Goal: Information Seeking & Learning: Learn about a topic

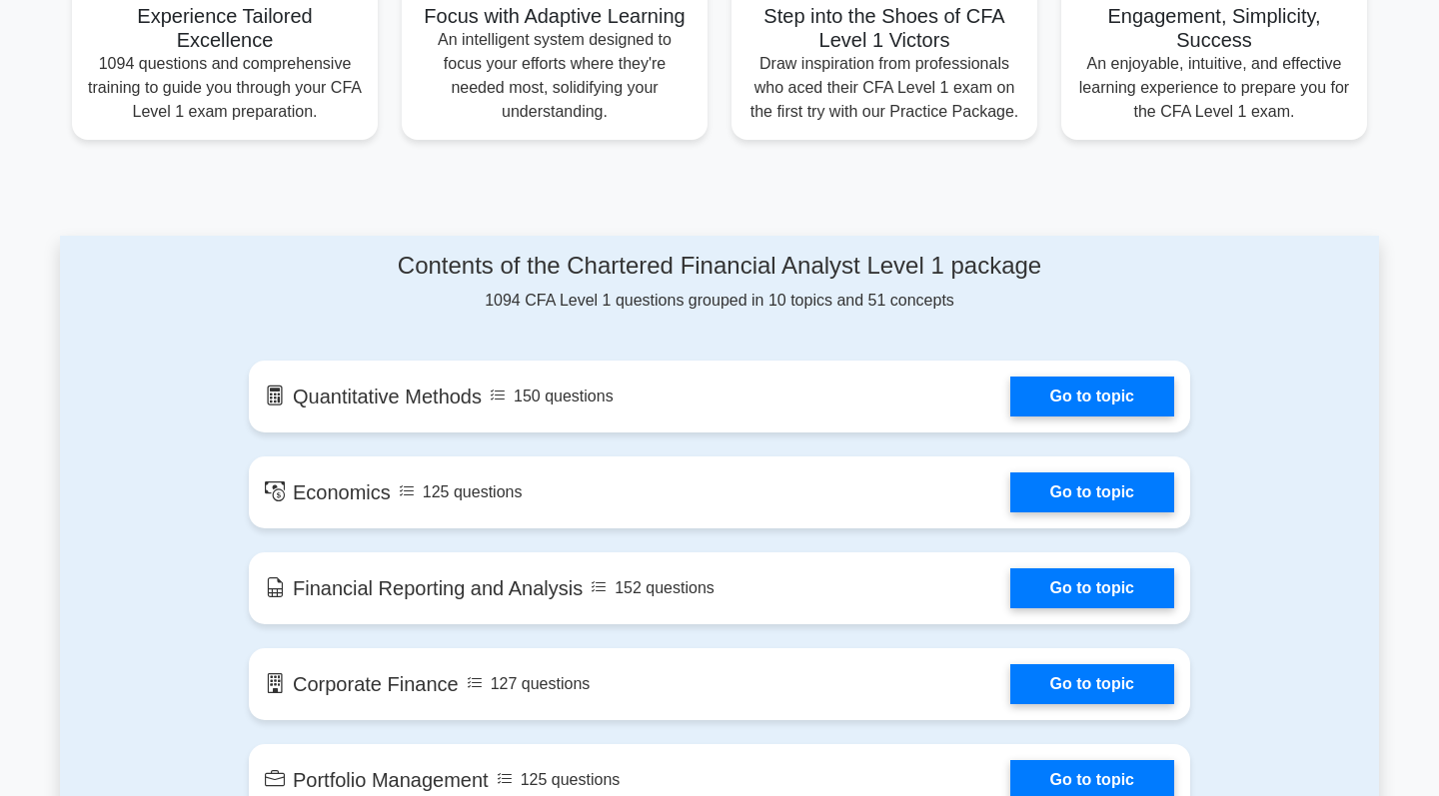
scroll to position [910, 0]
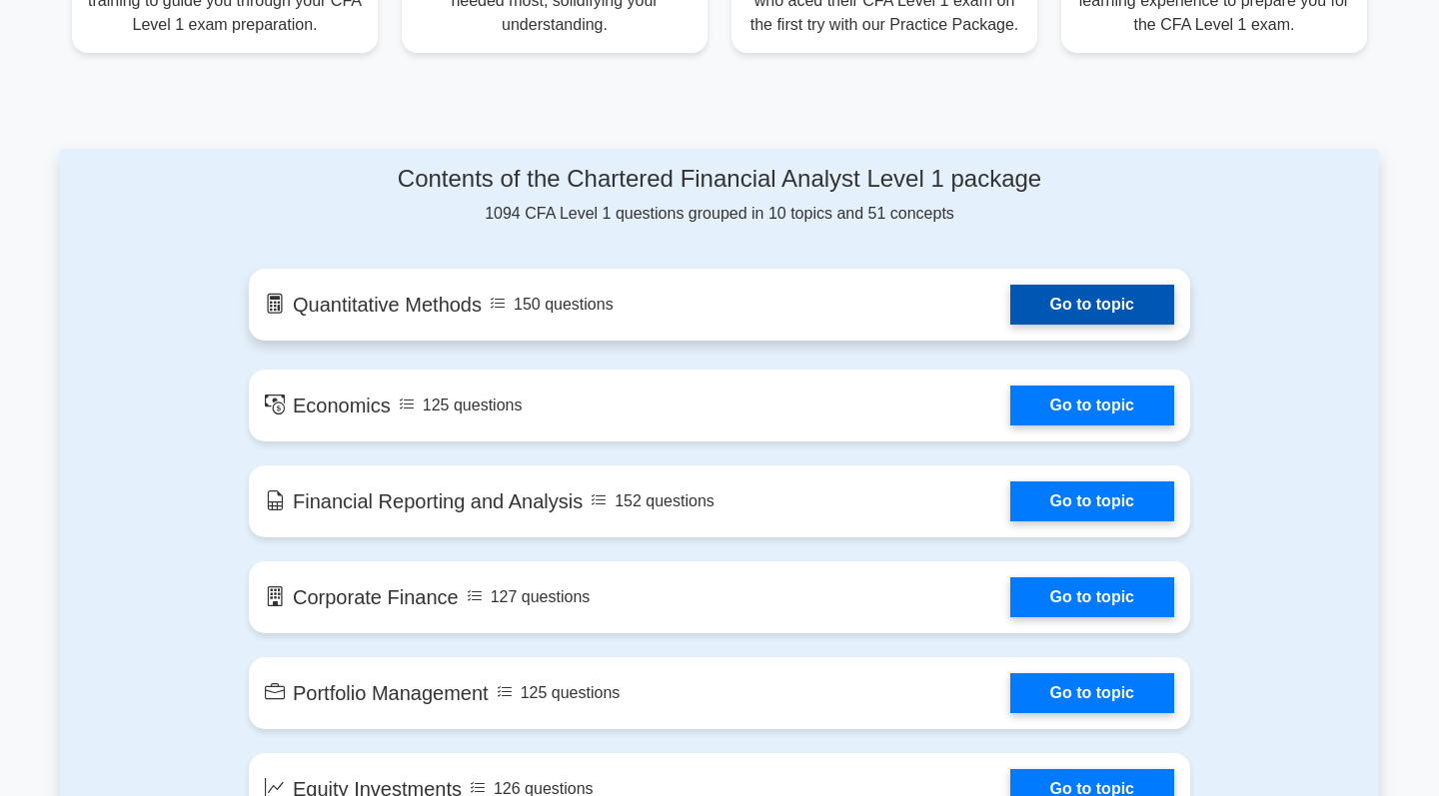
click at [1010, 294] on link "Go to topic" at bounding box center [1092, 305] width 164 height 40
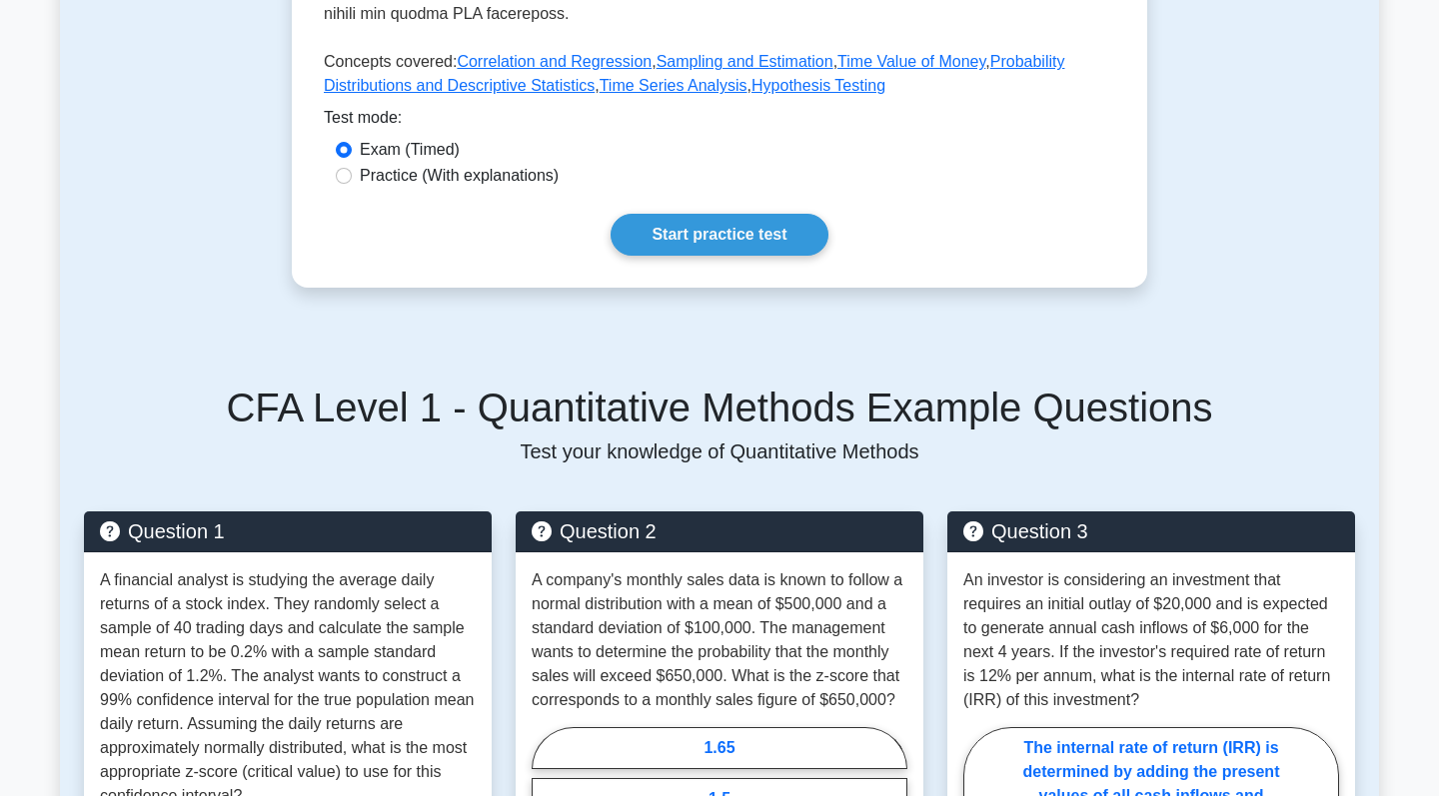
scroll to position [760, 0]
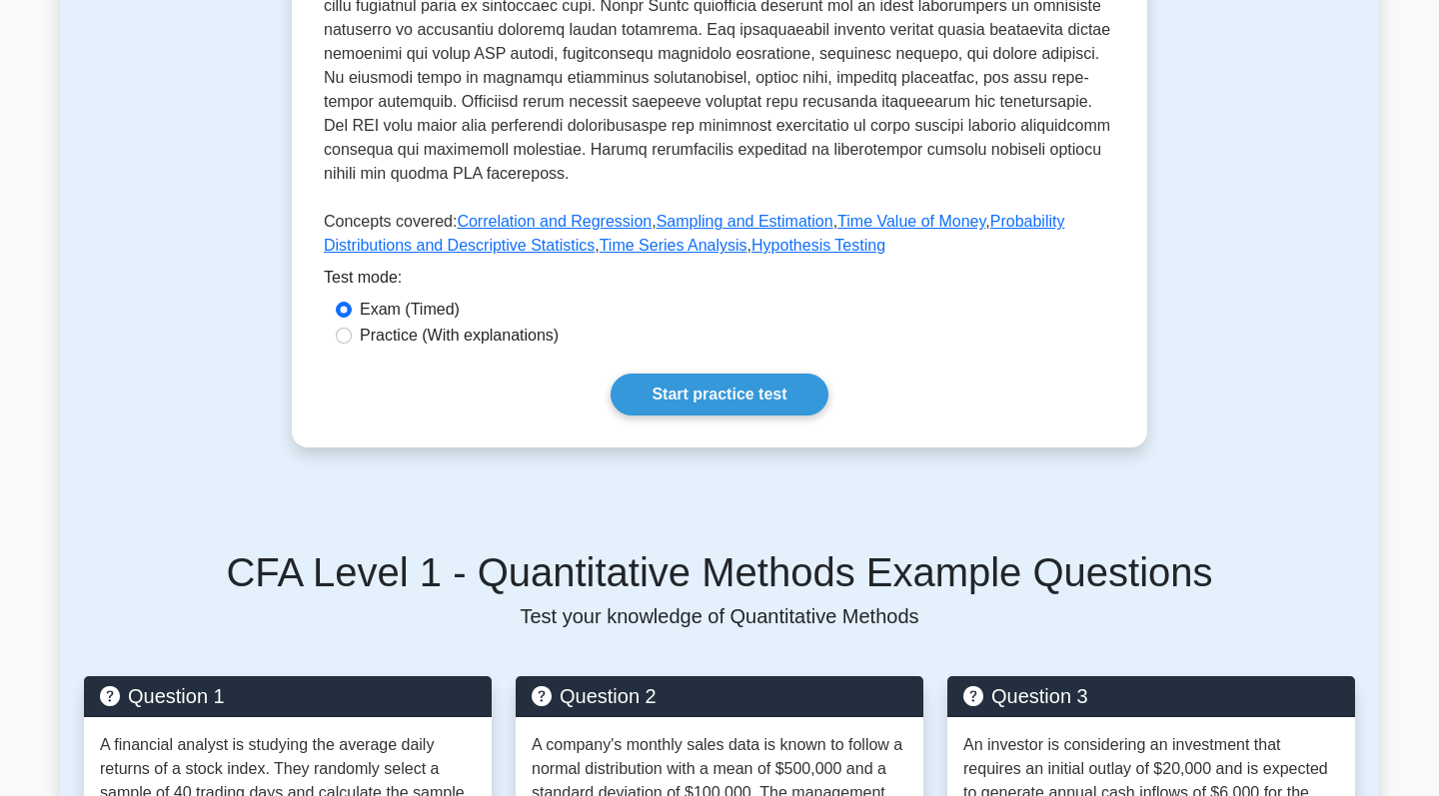
click at [539, 345] on label "Practice (With explanations)" at bounding box center [459, 336] width 199 height 24
click at [352, 344] on input "Practice (With explanations)" at bounding box center [344, 336] width 16 height 16
radio input "true"
click at [663, 397] on link "Start practice test" at bounding box center [718, 395] width 217 height 42
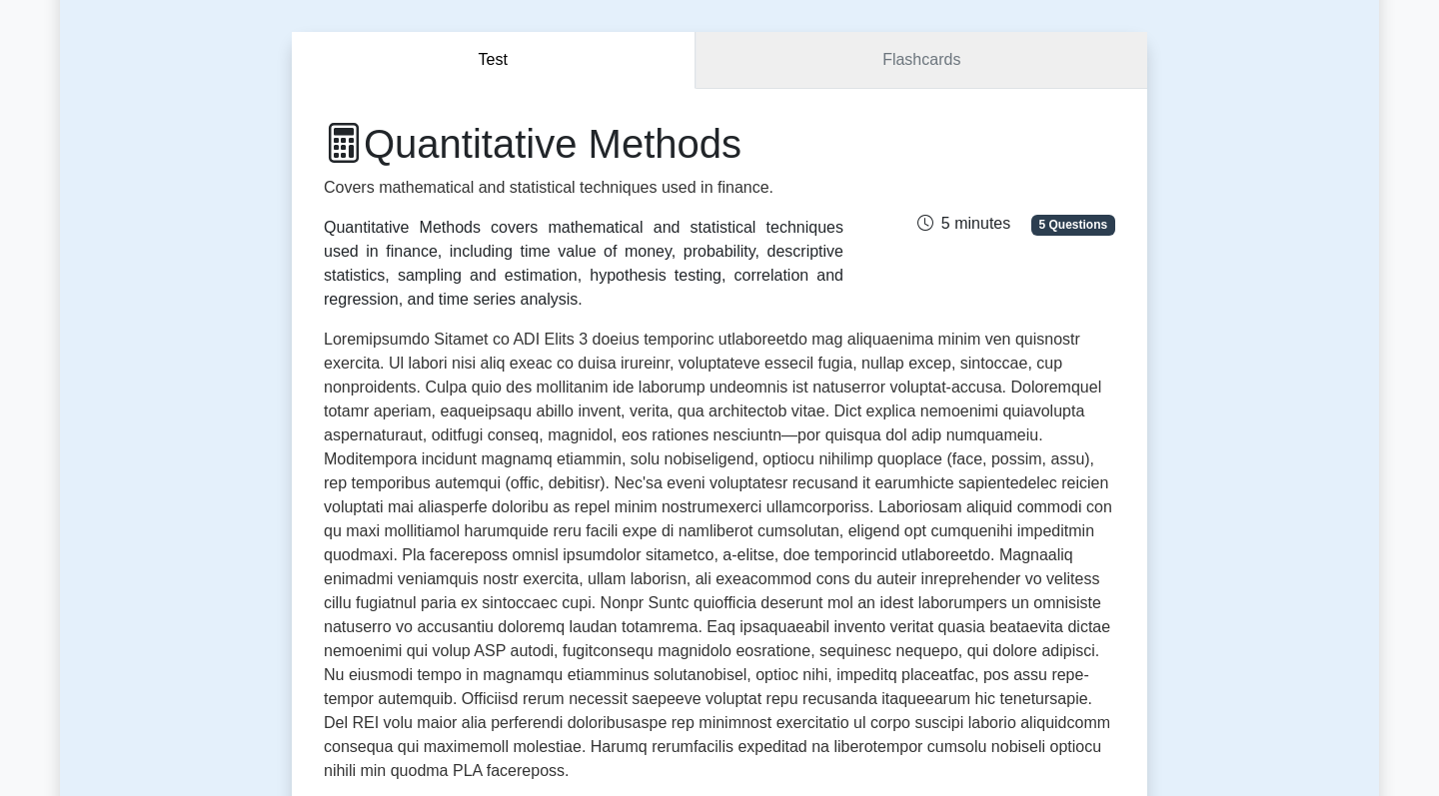
click at [980, 51] on link "Flashcards" at bounding box center [921, 60] width 452 height 57
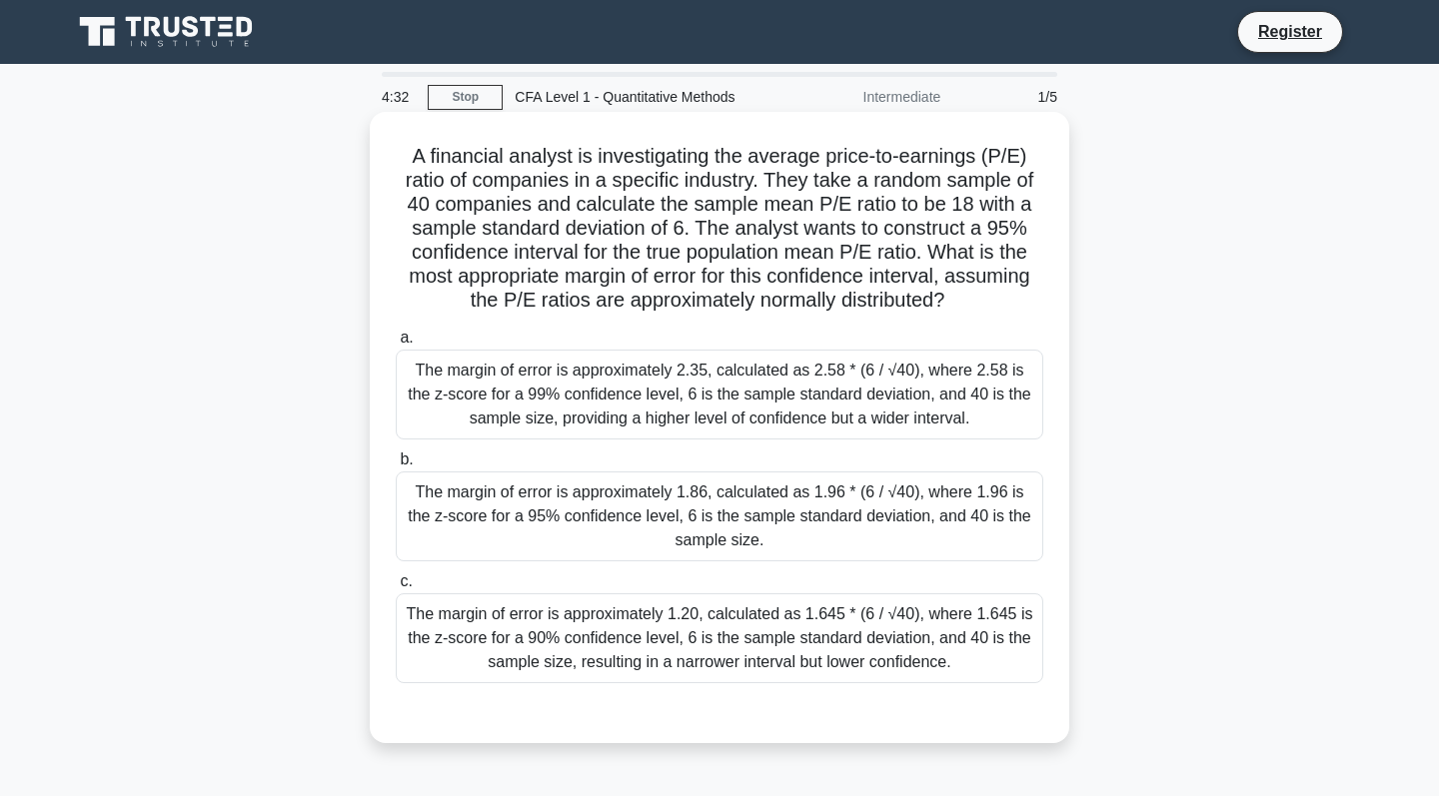
click at [967, 520] on div "The margin of error is approximately 1.86, calculated as 1.96 * (6 / √40), wher…" at bounding box center [719, 517] width 647 height 90
click at [396, 467] on input "b. The margin of error is approximately 1.86, calculated as 1.96 * (6 / √40), w…" at bounding box center [396, 460] width 0 height 13
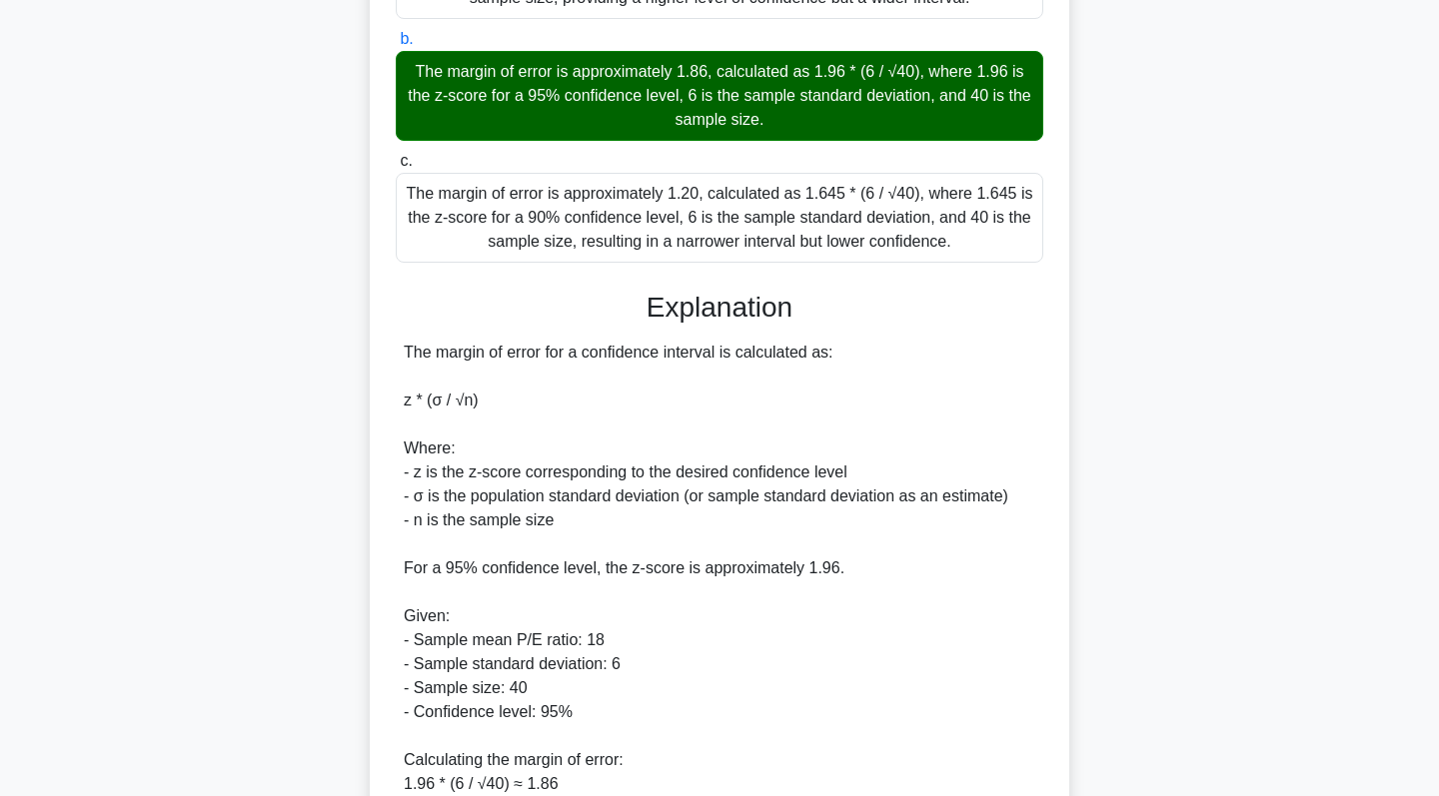
scroll to position [489, 1]
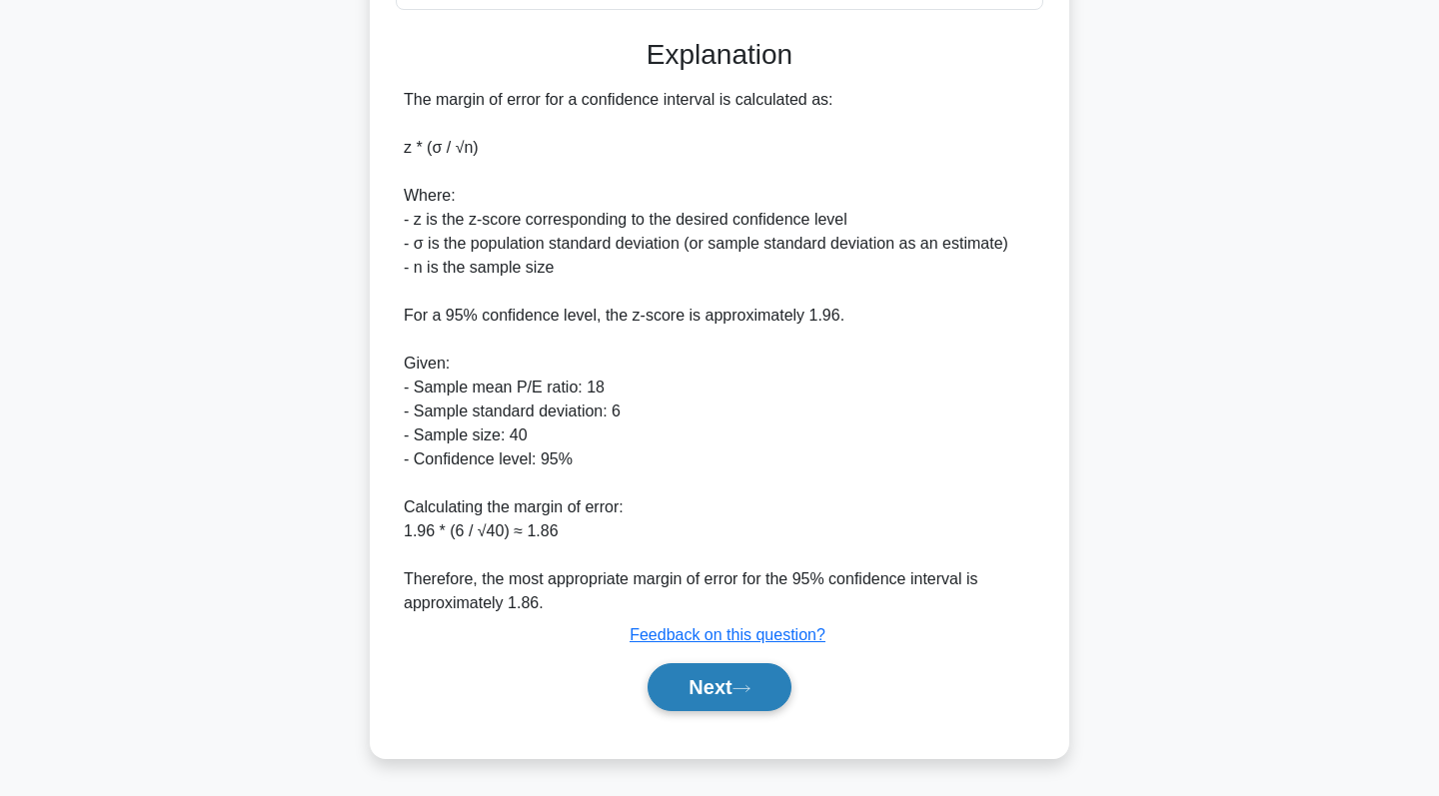
click at [749, 693] on button "Next" at bounding box center [718, 687] width 143 height 48
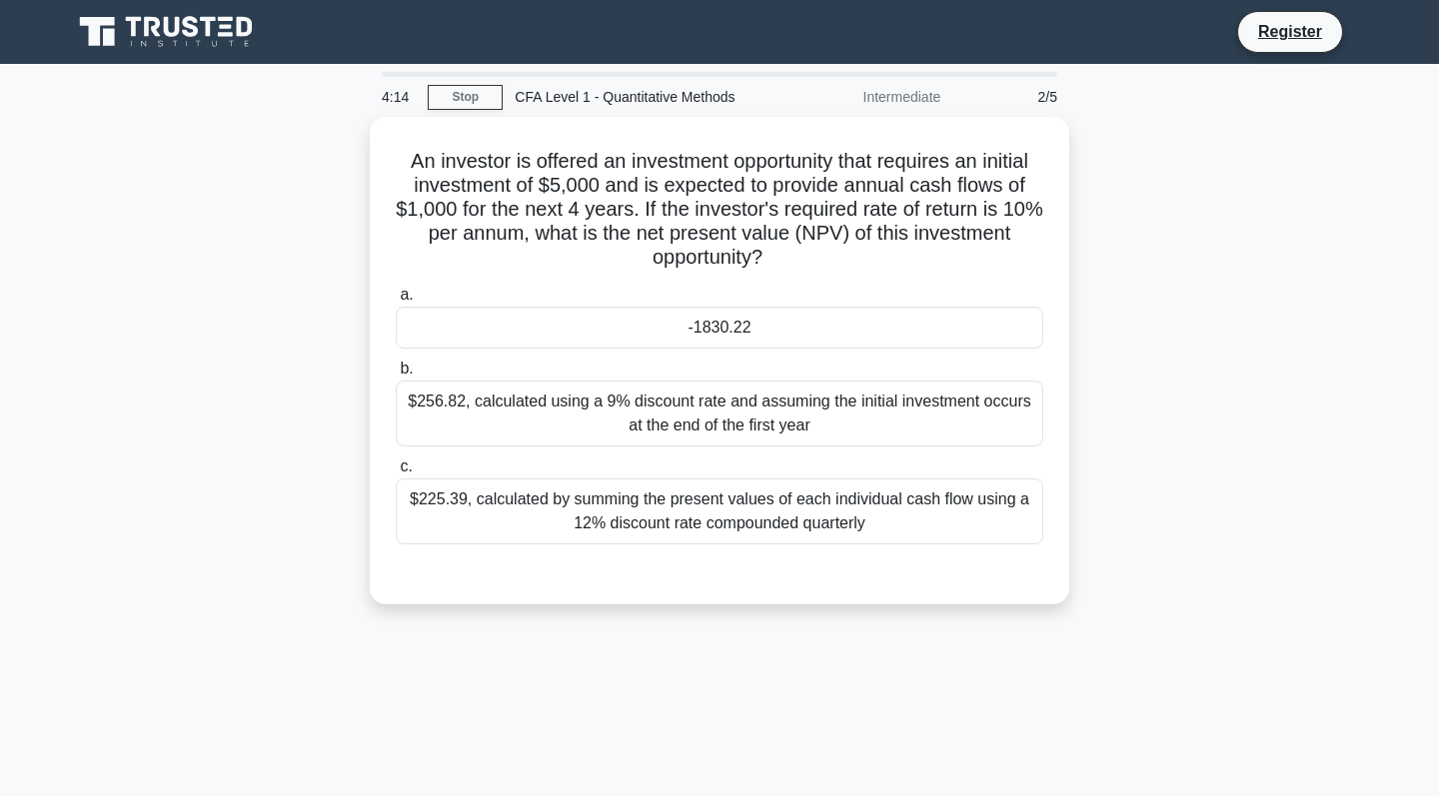
scroll to position [0, 0]
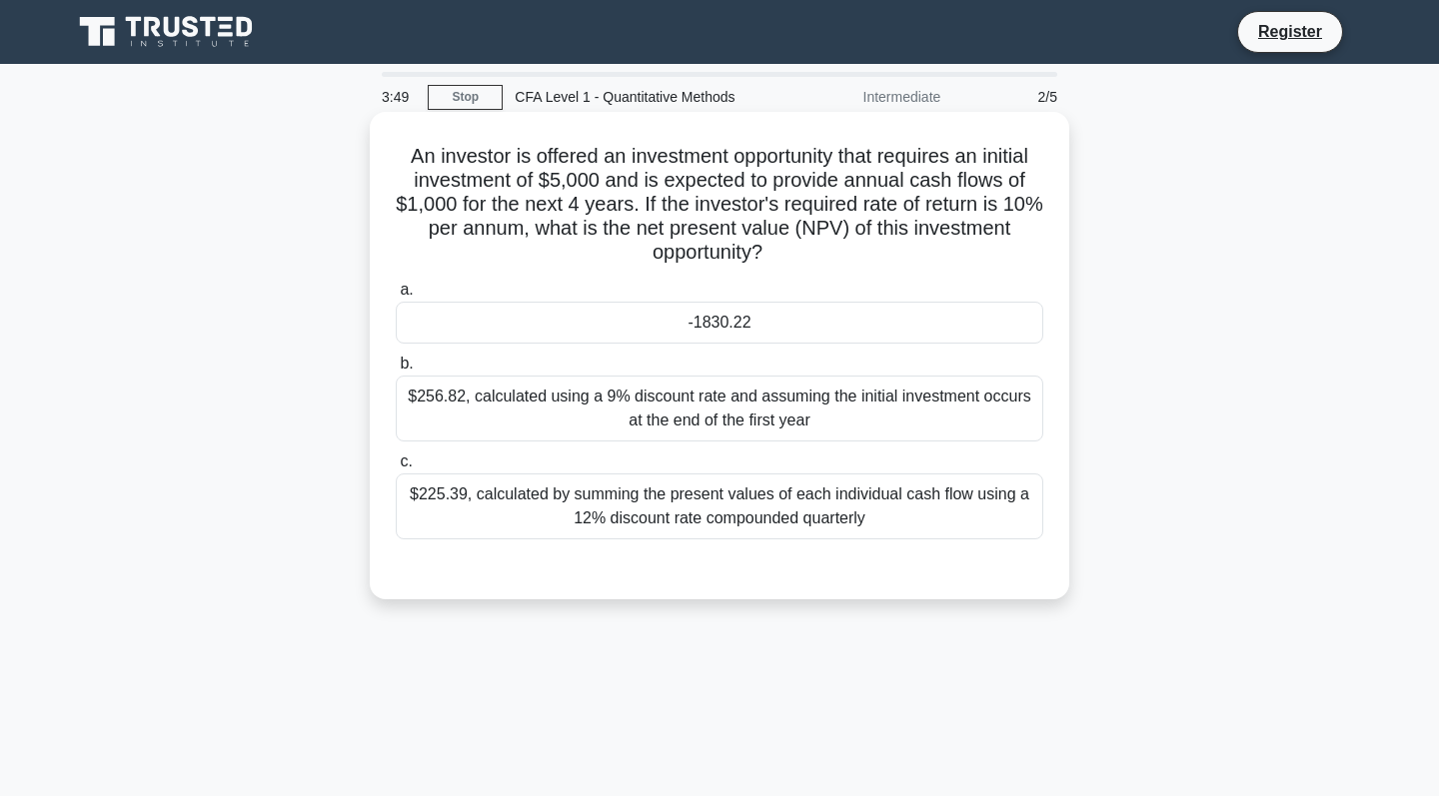
click at [796, 336] on div "-1830.22" at bounding box center [719, 323] width 647 height 42
click at [396, 297] on input "a. -1830.22" at bounding box center [396, 290] width 0 height 13
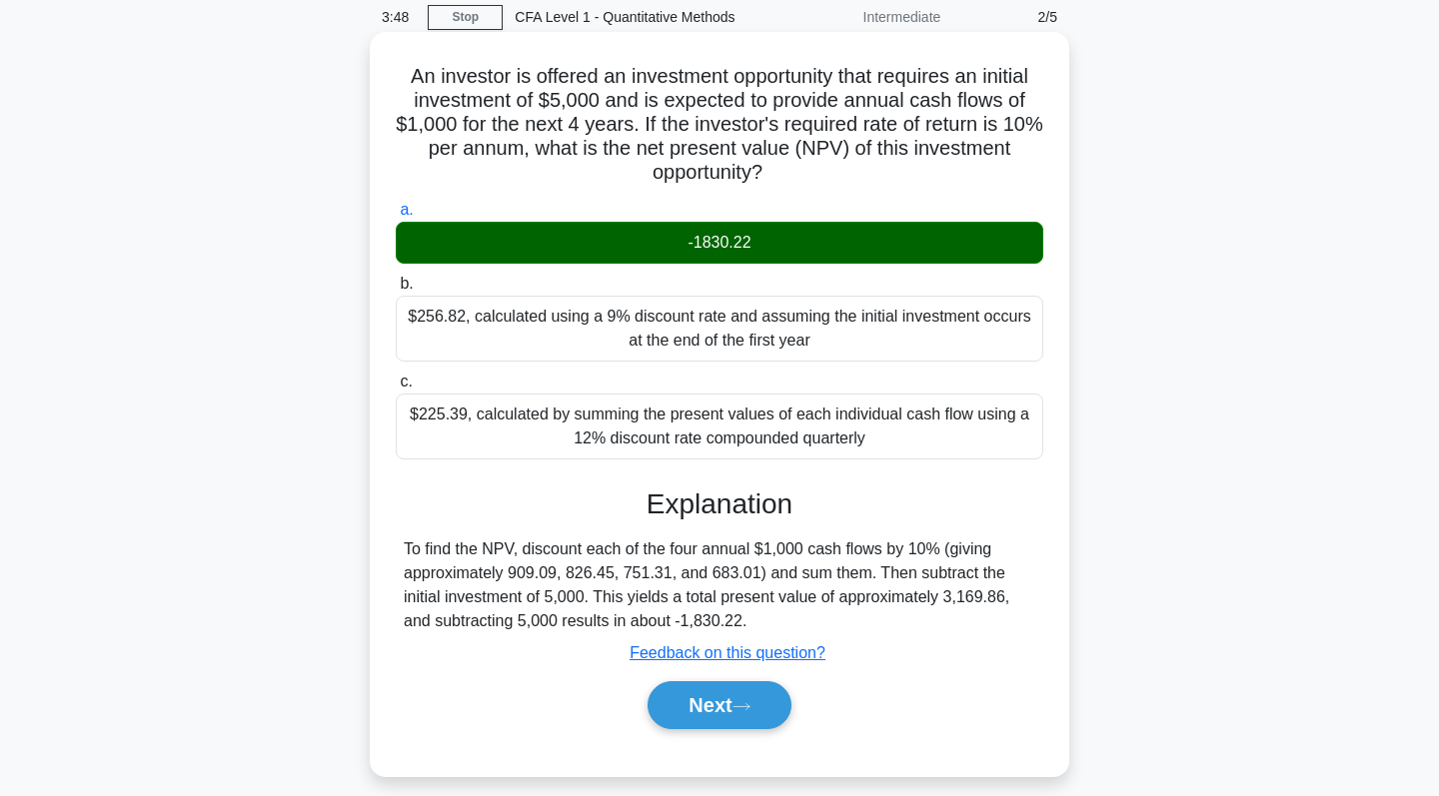
scroll to position [82, 0]
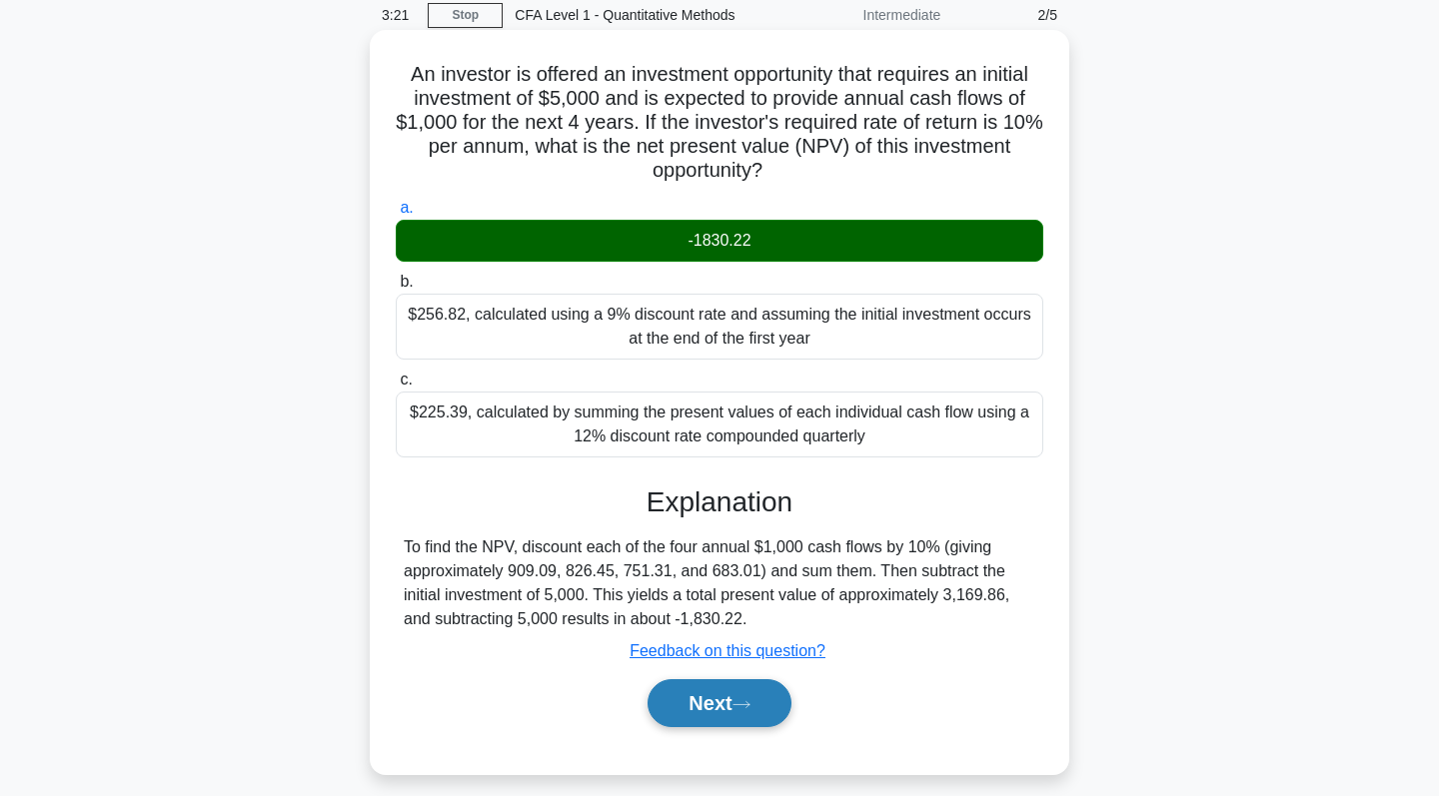
click at [674, 692] on button "Next" at bounding box center [718, 703] width 143 height 48
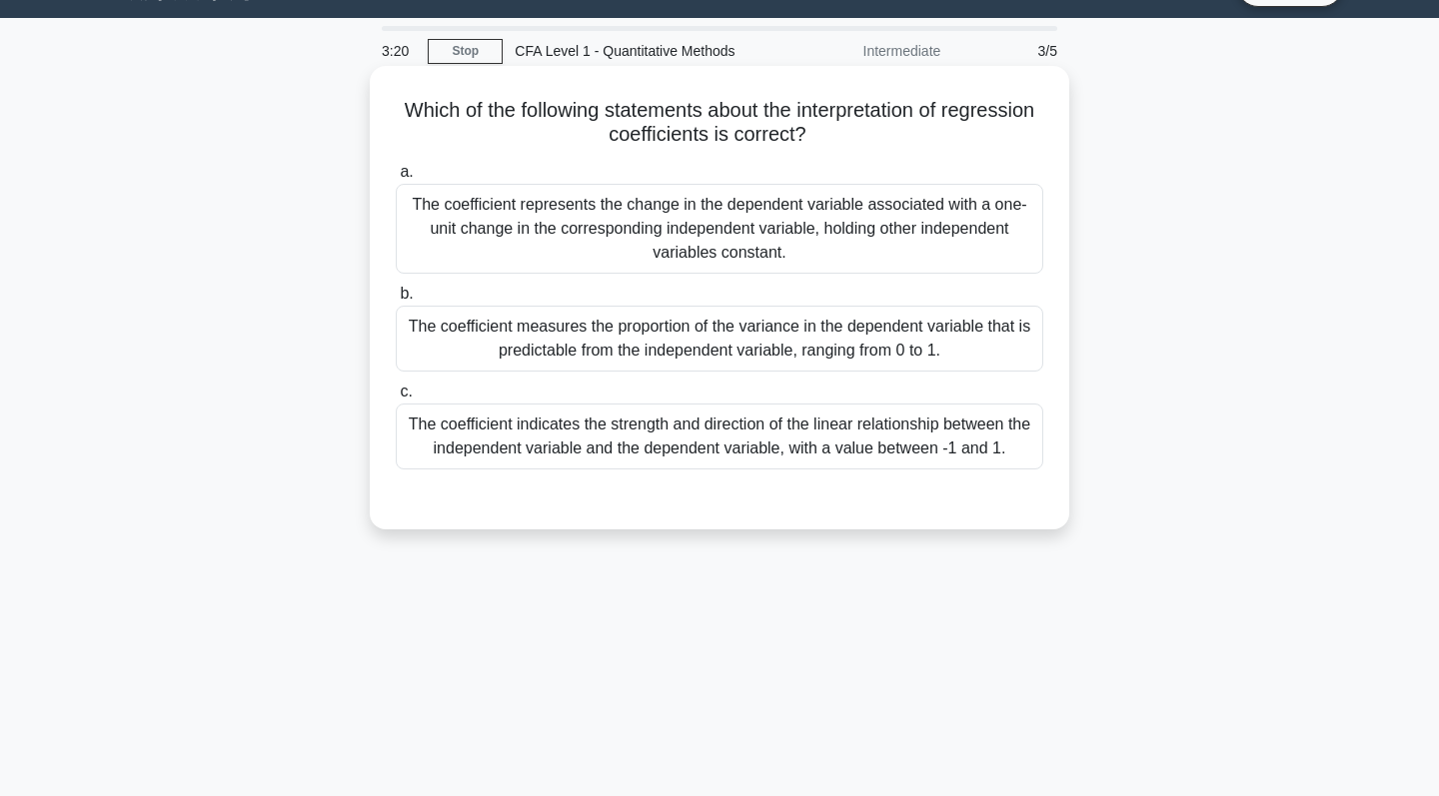
scroll to position [38, 0]
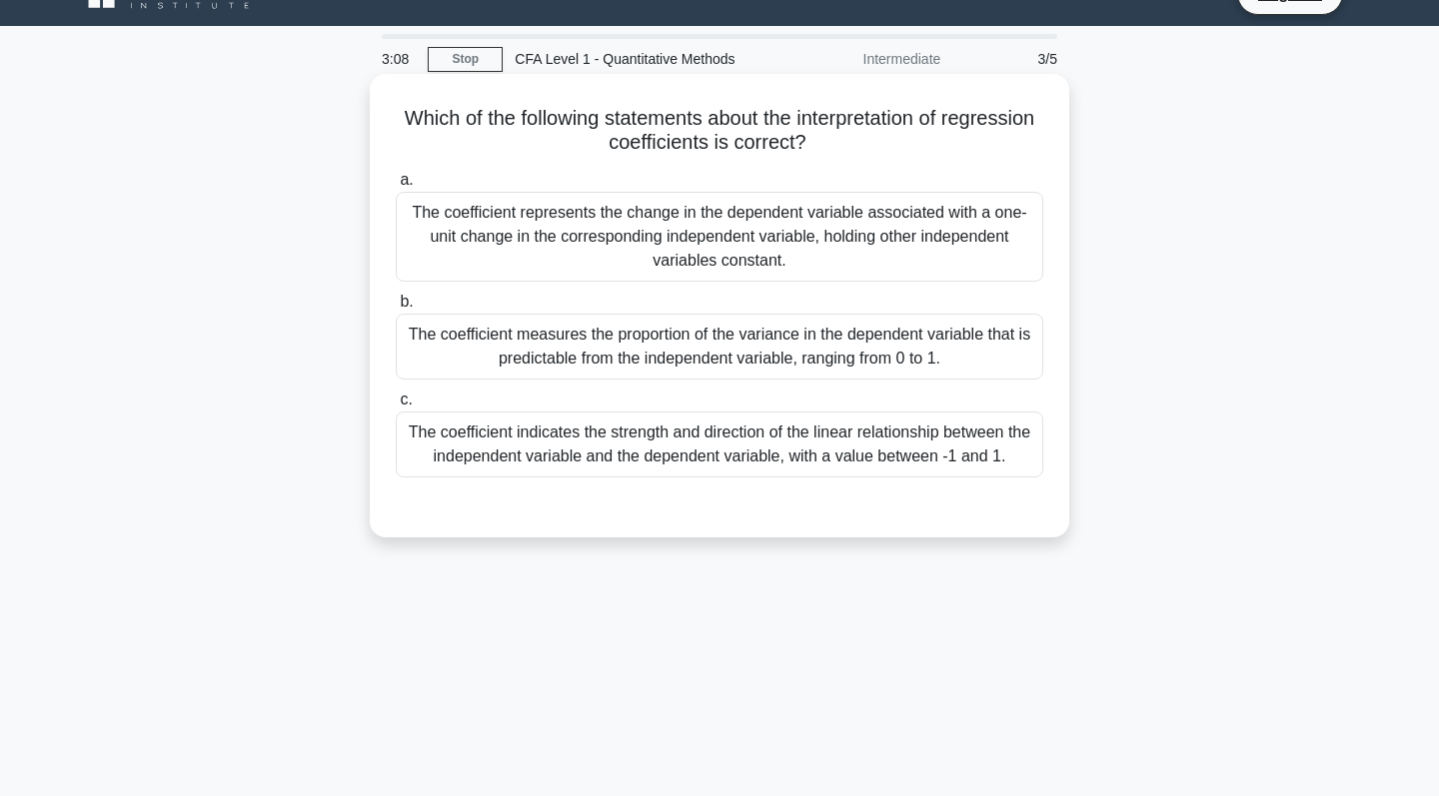
click at [886, 263] on div "The coefficient represents the change in the dependent variable associated with…" at bounding box center [719, 237] width 647 height 90
click at [396, 187] on input "a. The coefficient represents the change in the dependent variable associated w…" at bounding box center [396, 180] width 0 height 13
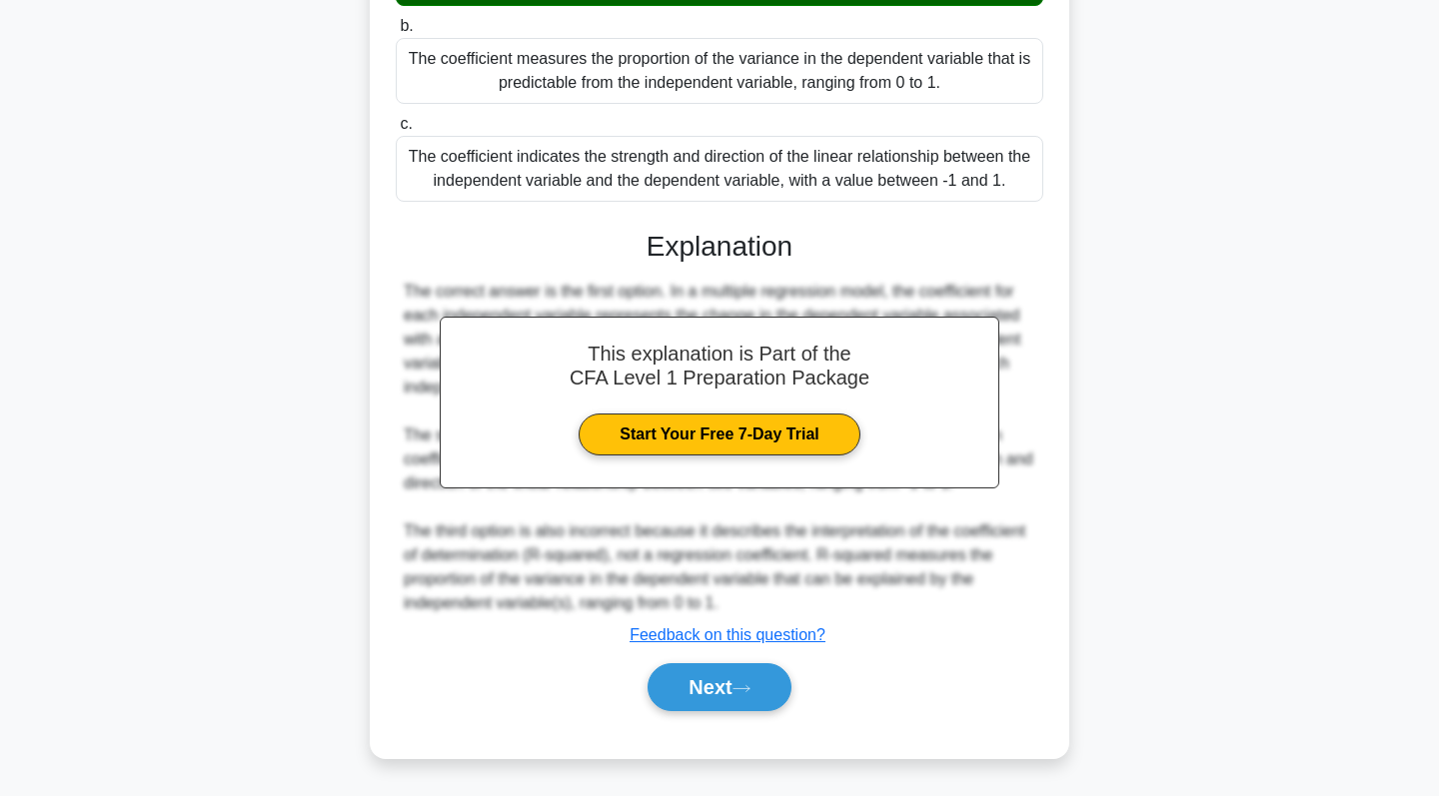
scroll to position [314, 0]
click at [750, 686] on icon at bounding box center [741, 688] width 18 height 11
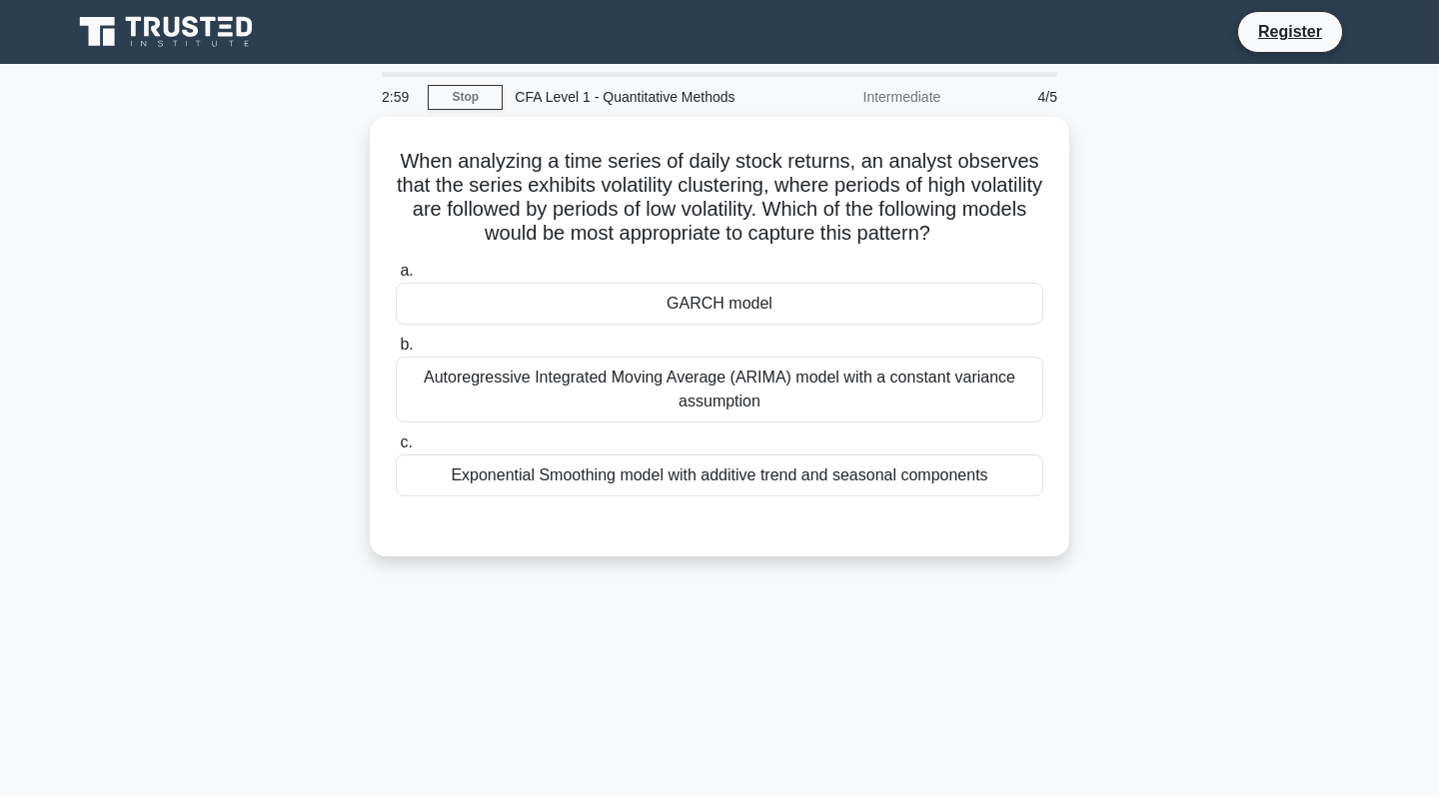
scroll to position [0, 0]
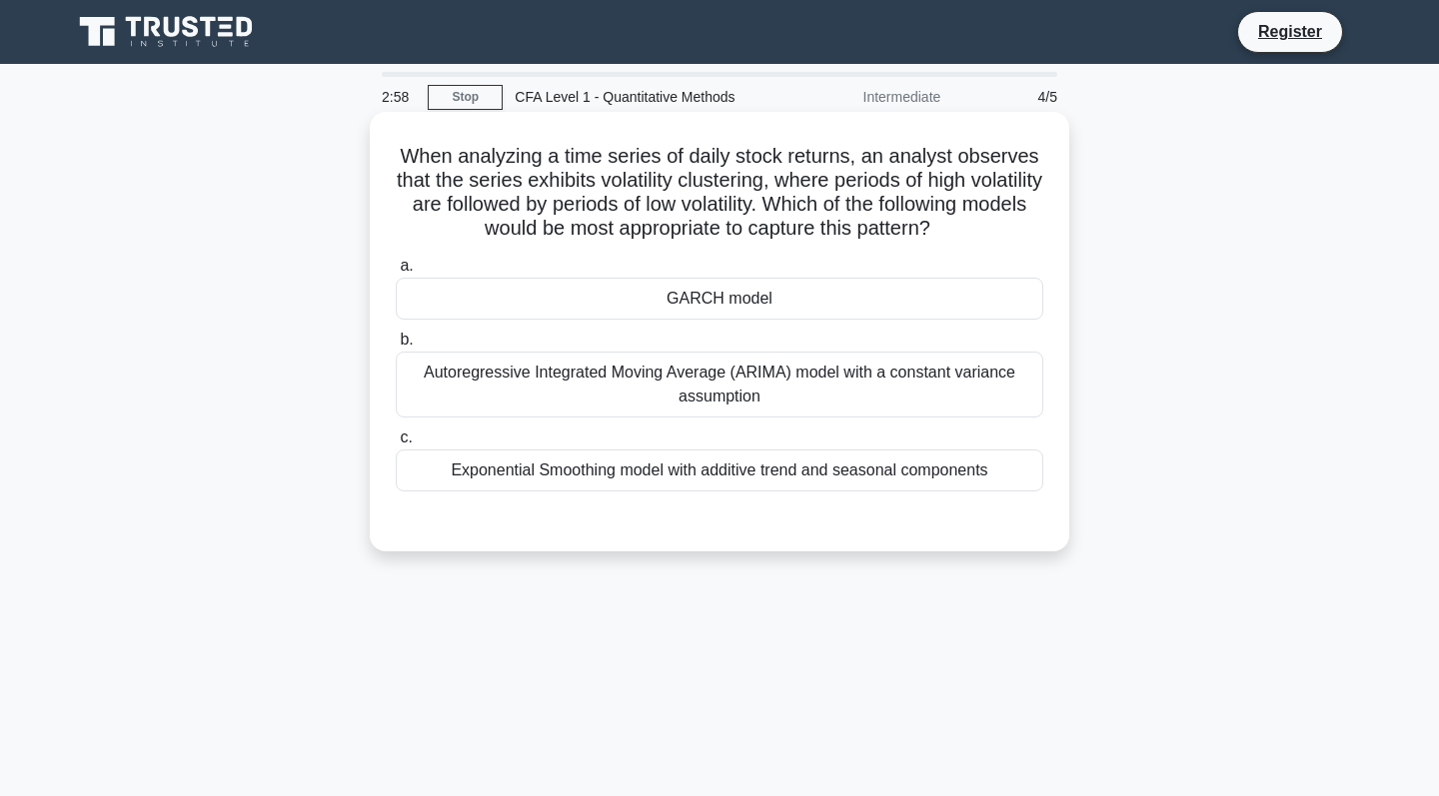
click at [865, 385] on div "Autoregressive Integrated Moving Average (ARIMA) model with a constant variance…" at bounding box center [719, 385] width 647 height 66
click at [396, 347] on input "b. Autoregressive Integrated Moving Average (ARIMA) model with a constant varia…" at bounding box center [396, 340] width 0 height 13
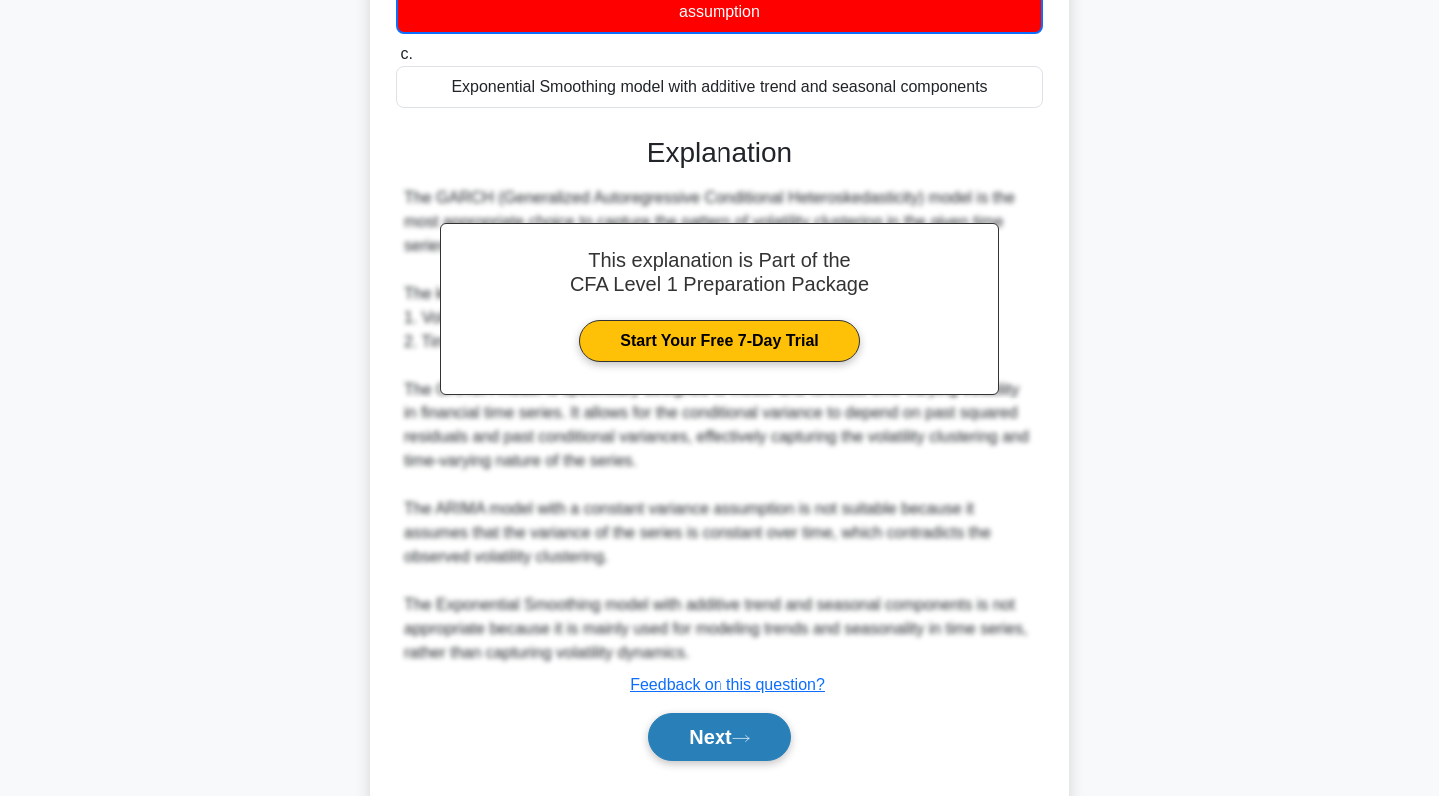
click at [715, 738] on button "Next" at bounding box center [718, 737] width 143 height 48
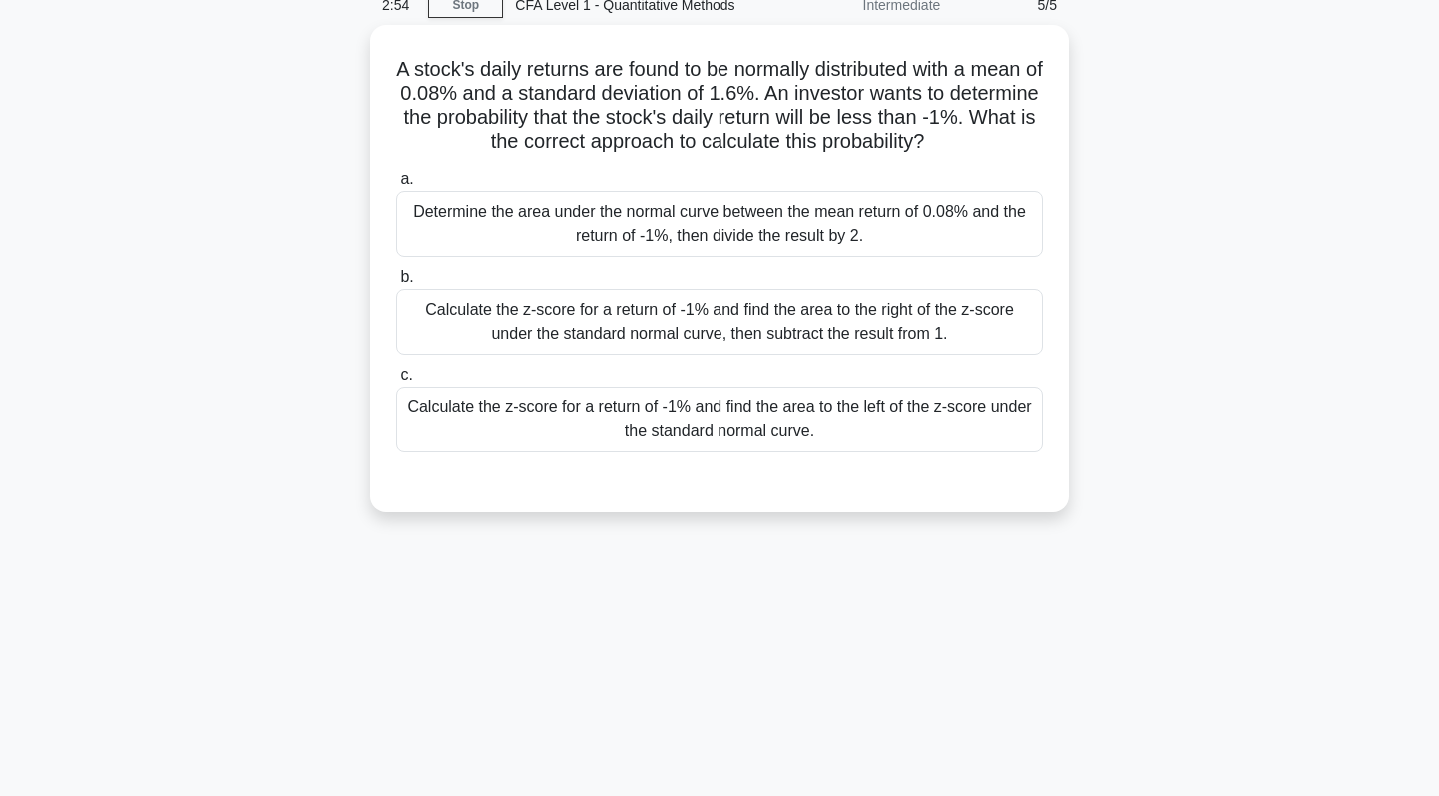
scroll to position [27, 0]
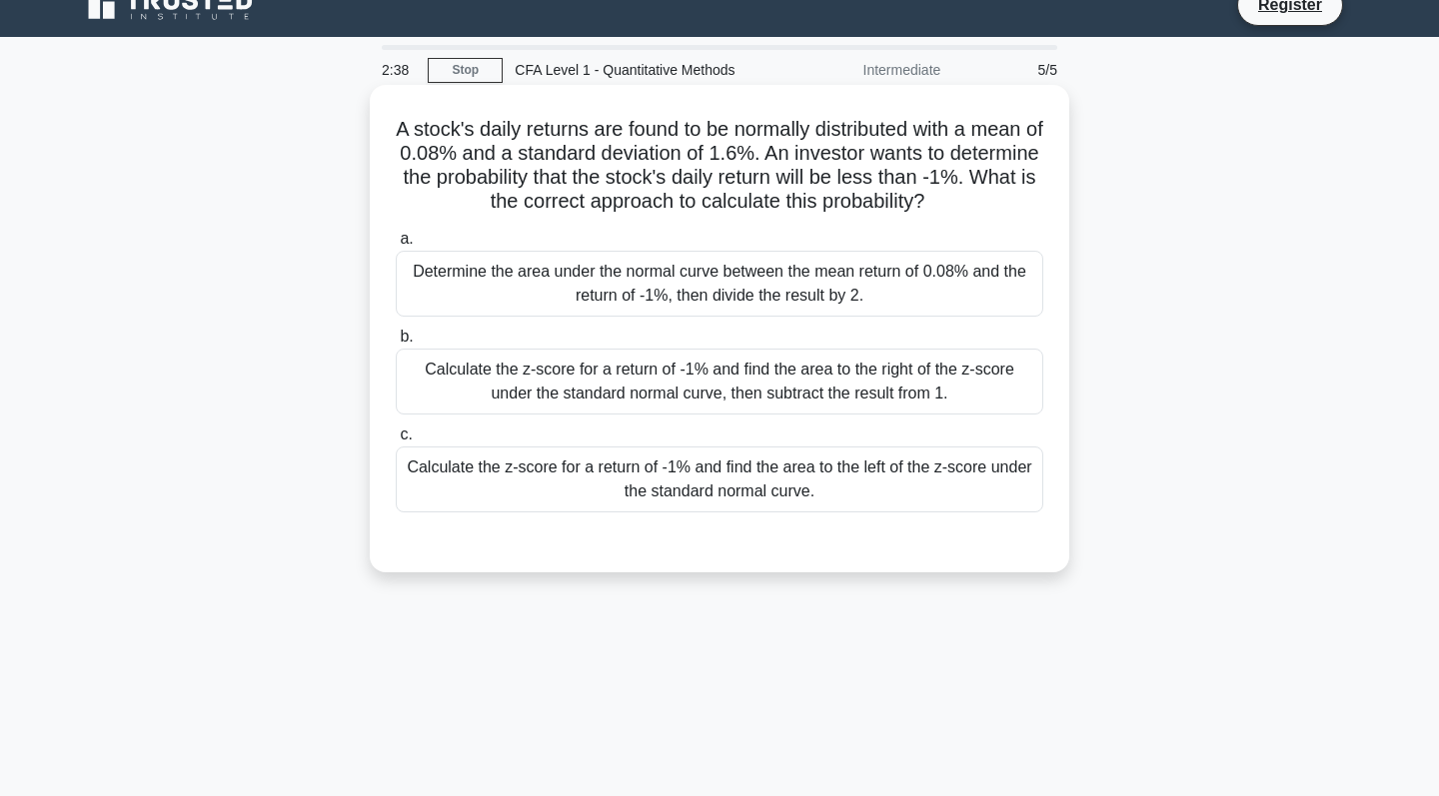
click at [860, 478] on div "Calculate the z-score for a return of -1% and find the area to the left of the …" at bounding box center [719, 480] width 647 height 66
click at [396, 442] on input "c. Calculate the z-score for a return of -1% and find the area to the left of t…" at bounding box center [396, 435] width 0 height 13
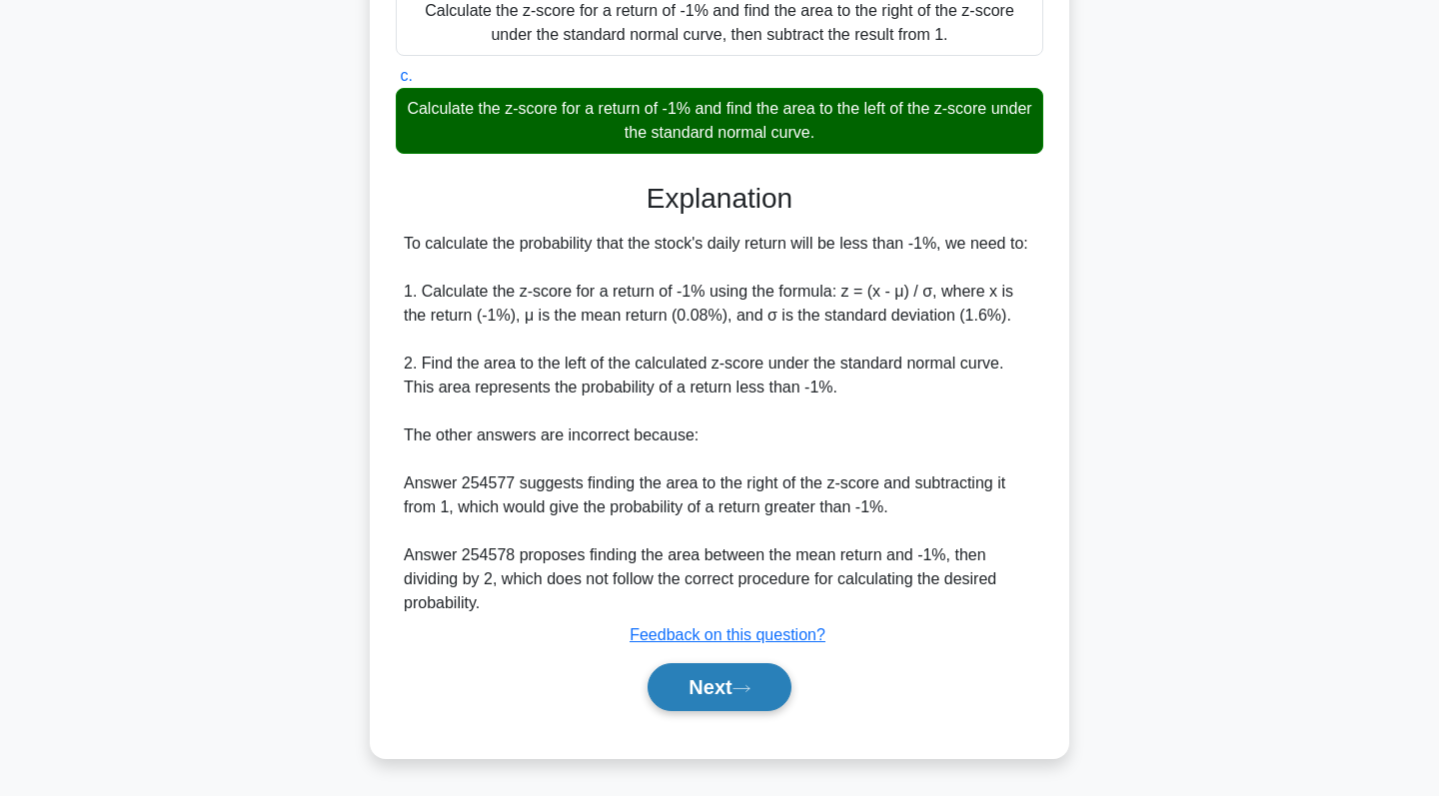
scroll to position [410, 0]
click at [758, 683] on button "Next" at bounding box center [718, 687] width 143 height 48
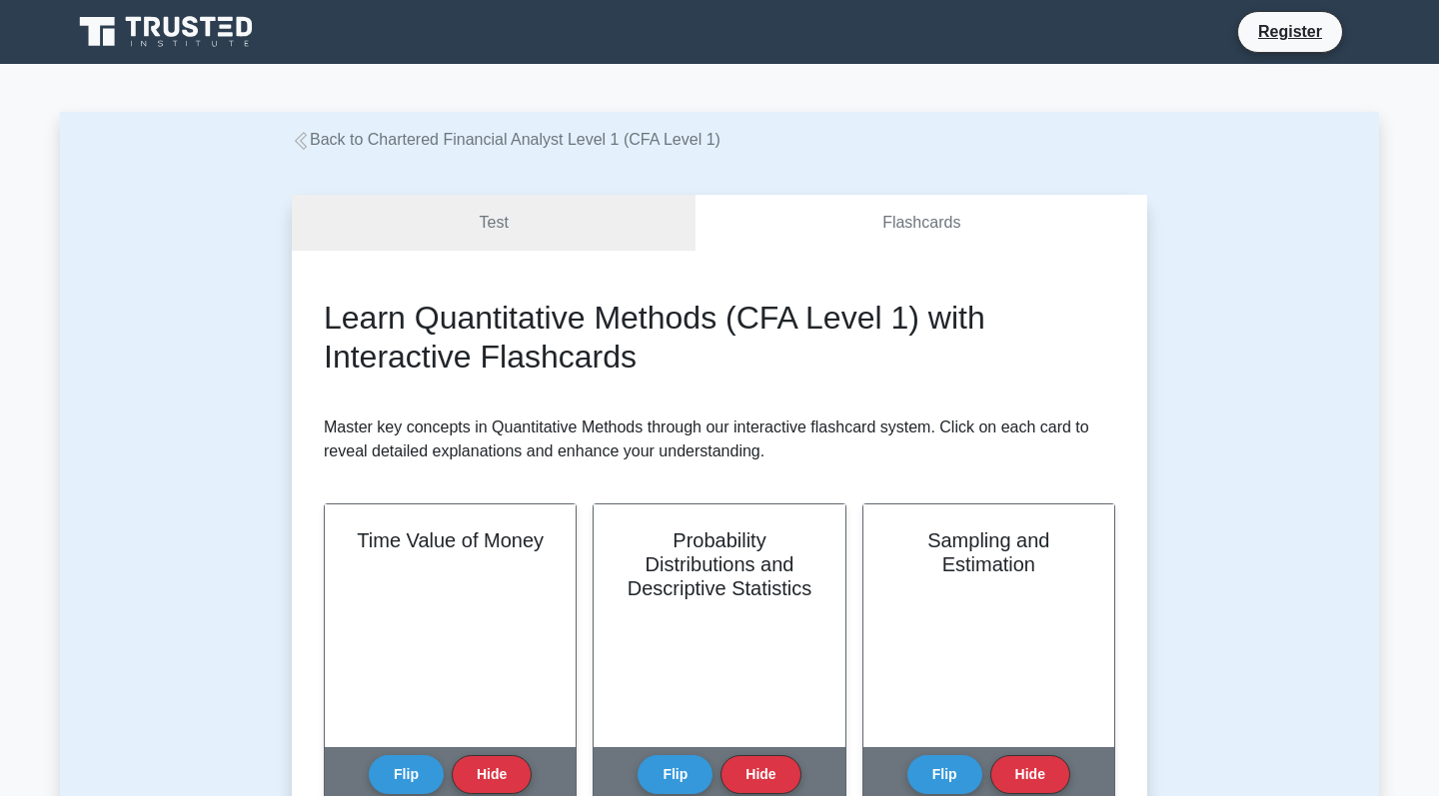
scroll to position [328, 0]
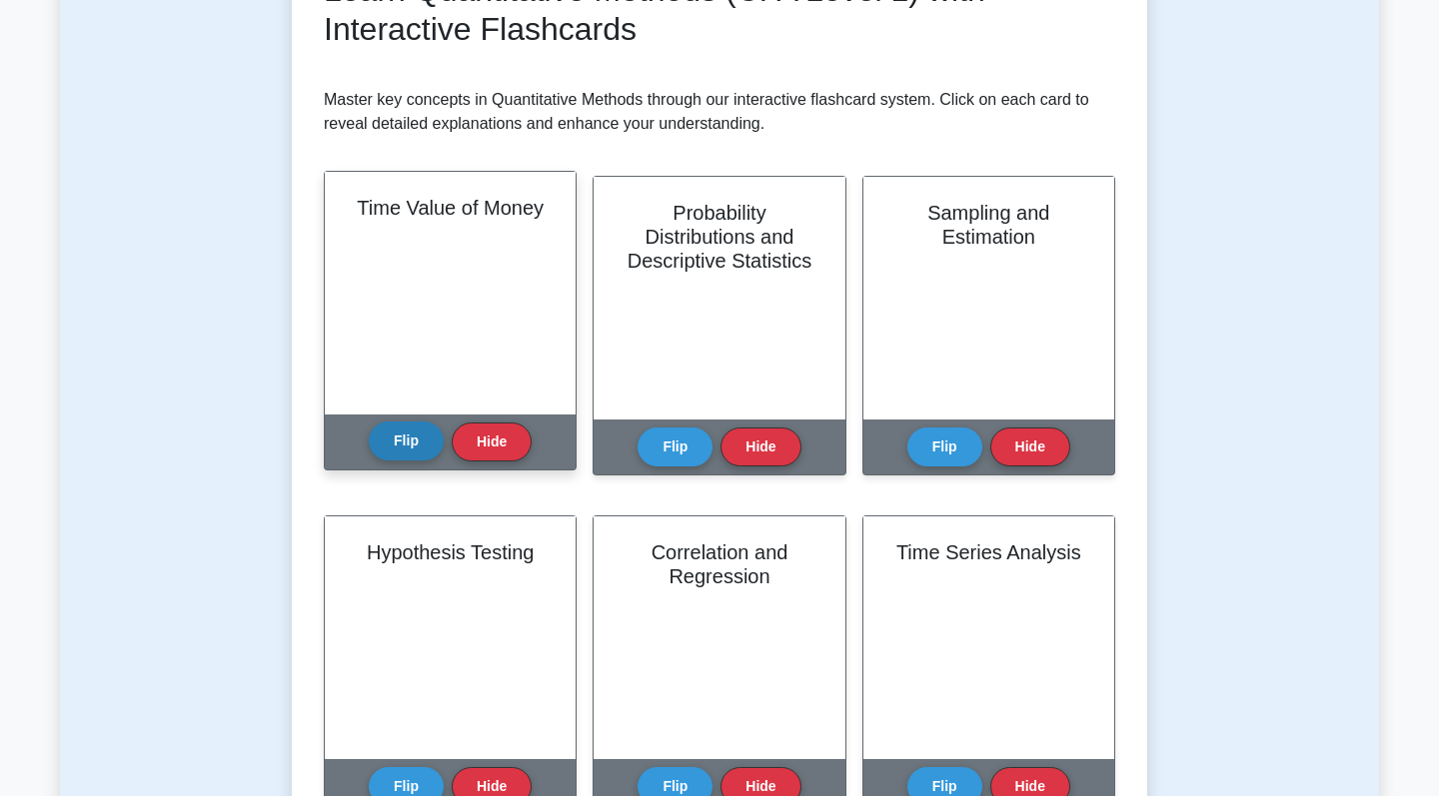
click at [406, 454] on button "Flip" at bounding box center [406, 441] width 75 height 39
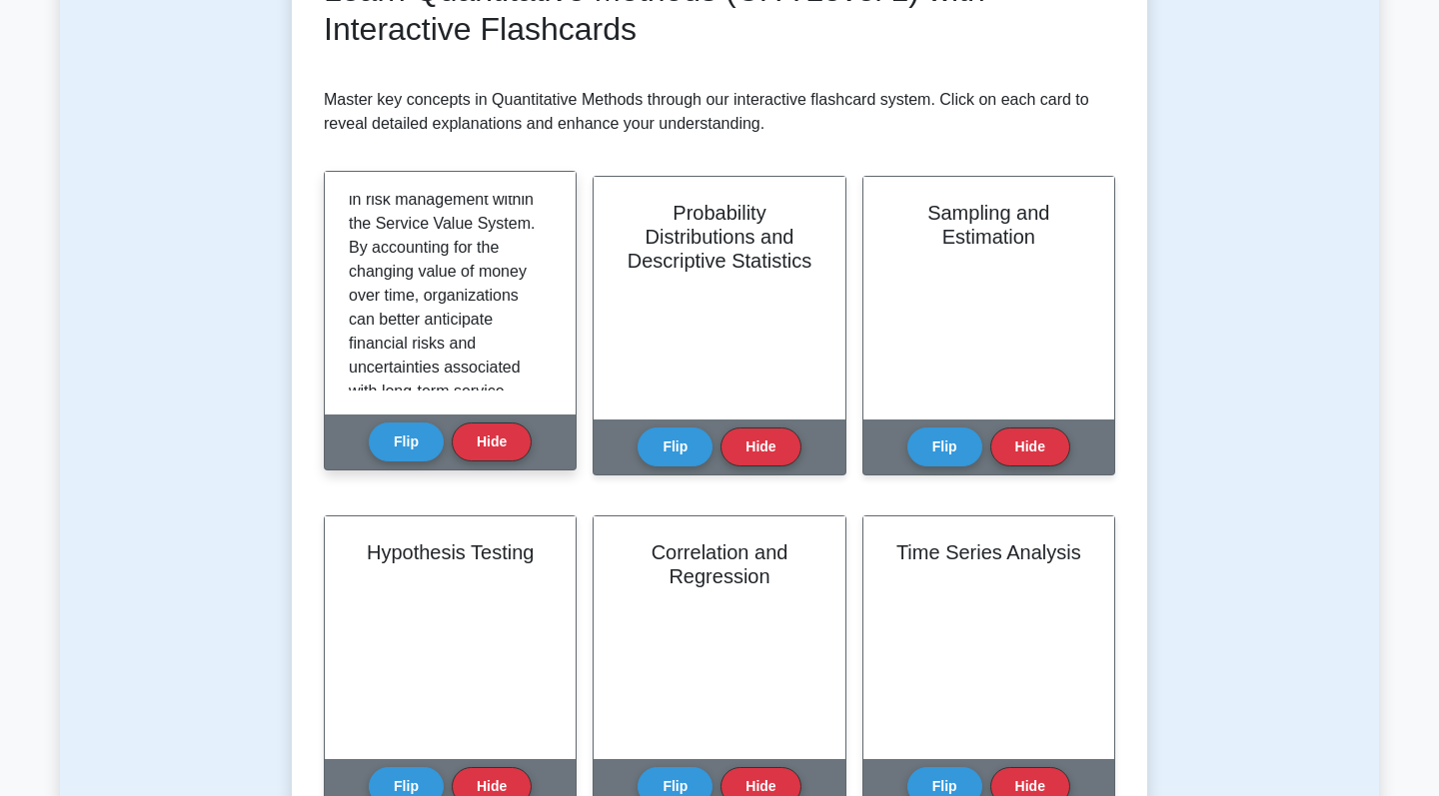
scroll to position [1399, 0]
click at [406, 450] on button "Flip" at bounding box center [406, 441] width 75 height 39
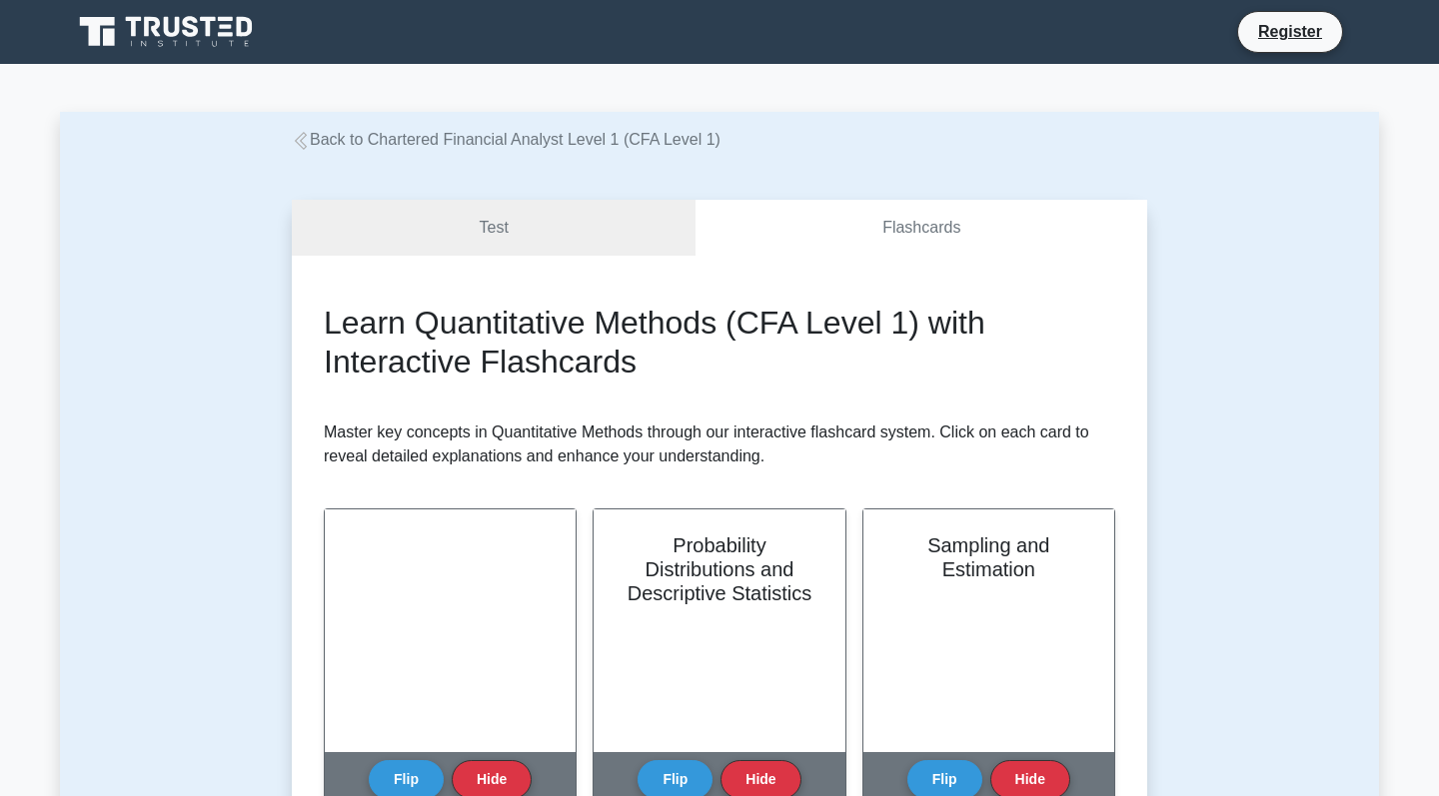
scroll to position [0, 0]
